Goal: Task Accomplishment & Management: Manage account settings

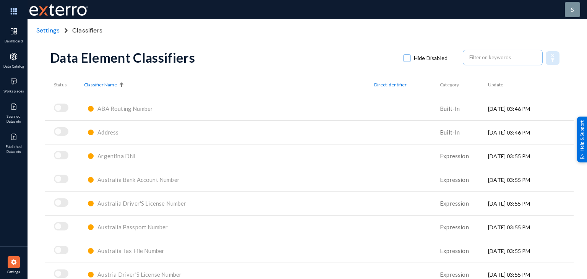
click at [465, 32] on div "Settings Classifiers" at bounding box center [307, 30] width 559 height 23
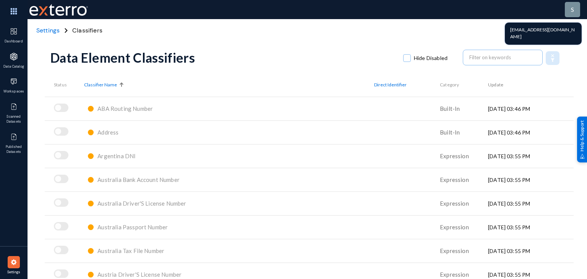
click at [572, 16] on div "s" at bounding box center [572, 9] width 15 height 15
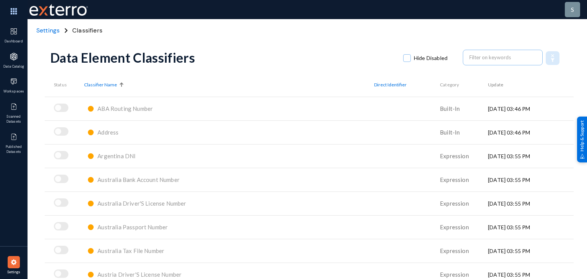
click at [572, 16] on div "s" at bounding box center [572, 9] width 15 height 15
click at [521, 40] on link "Log out" at bounding box center [519, 42] width 16 height 6
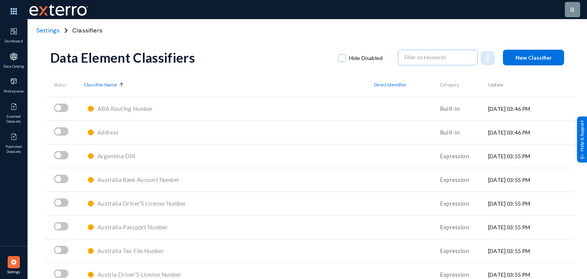
click at [170, 73] on th "Classifier Name" at bounding box center [229, 85] width 290 height 24
